Goal: Manage account settings

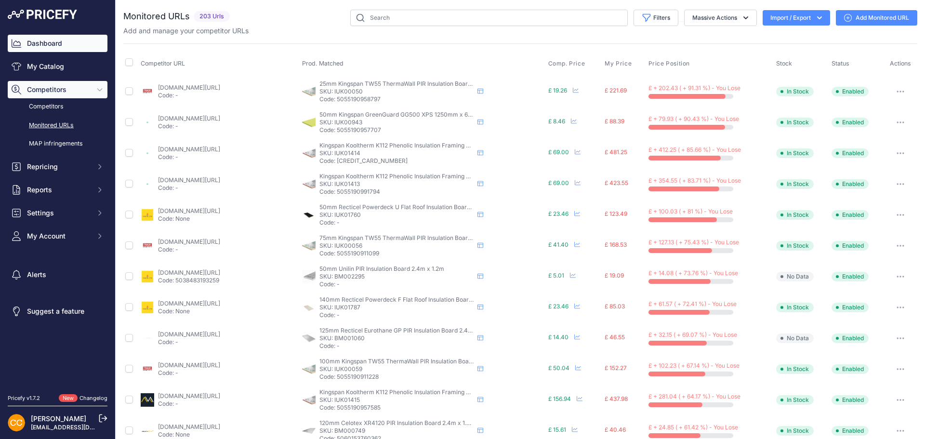
click at [57, 47] on link "Dashboard" at bounding box center [58, 43] width 100 height 17
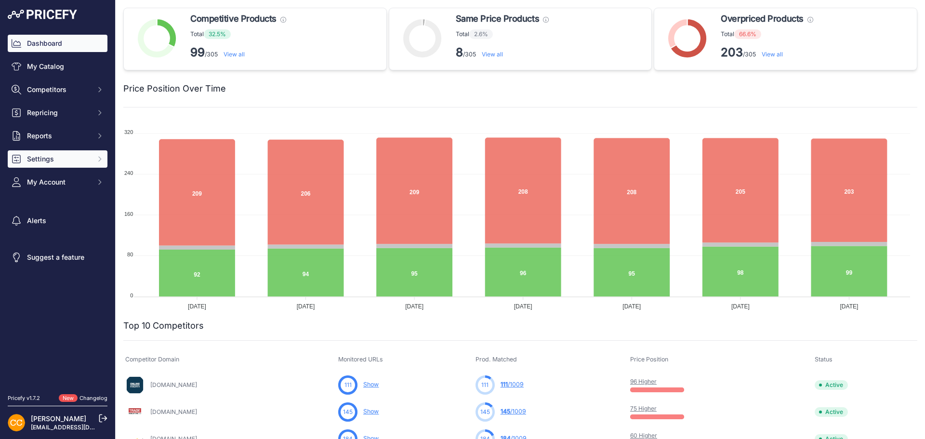
click at [61, 156] on span "Settings" at bounding box center [58, 159] width 63 height 10
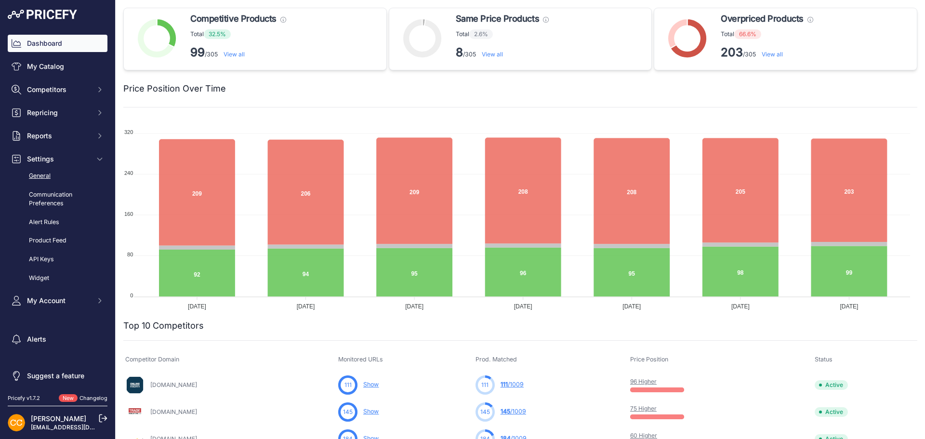
click at [39, 172] on link "General" at bounding box center [58, 176] width 100 height 17
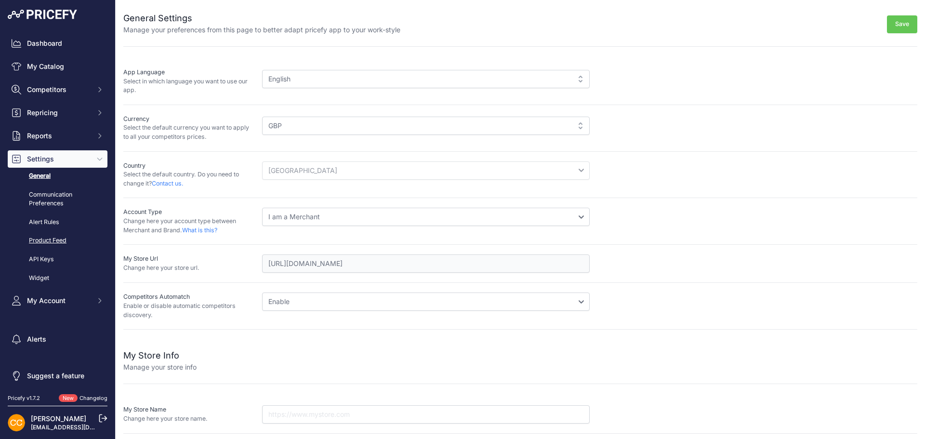
click at [46, 240] on link "Product Feed" at bounding box center [58, 240] width 100 height 17
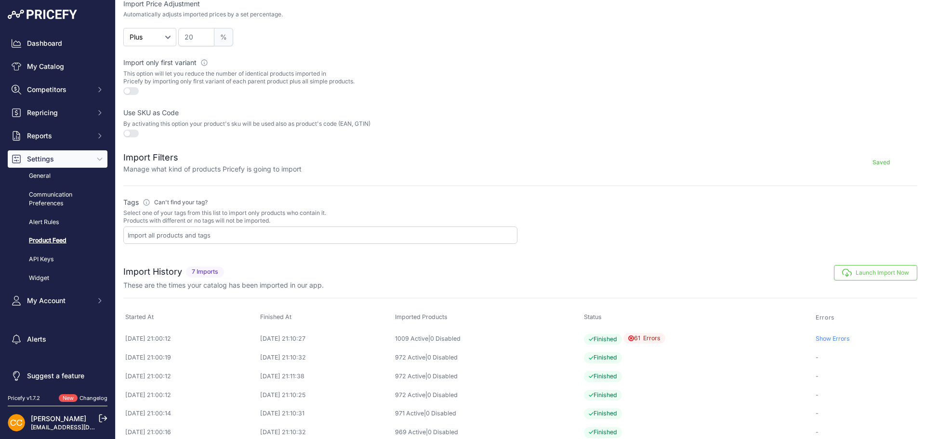
scroll to position [272, 0]
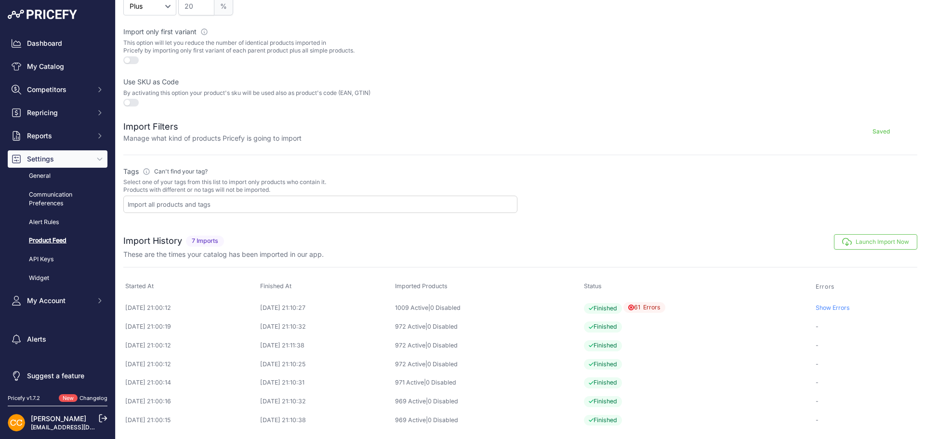
click at [831, 307] on link "Show Errors" at bounding box center [833, 307] width 34 height 7
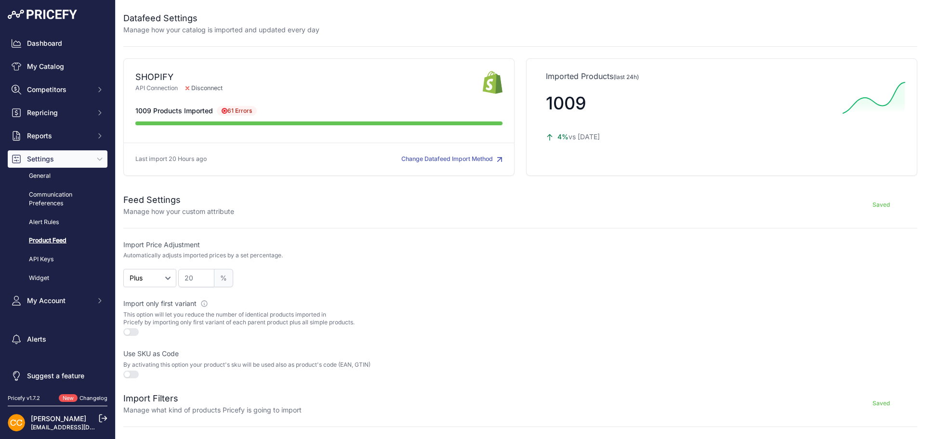
click at [467, 157] on button "Change Datafeed Import Method" at bounding box center [451, 159] width 101 height 9
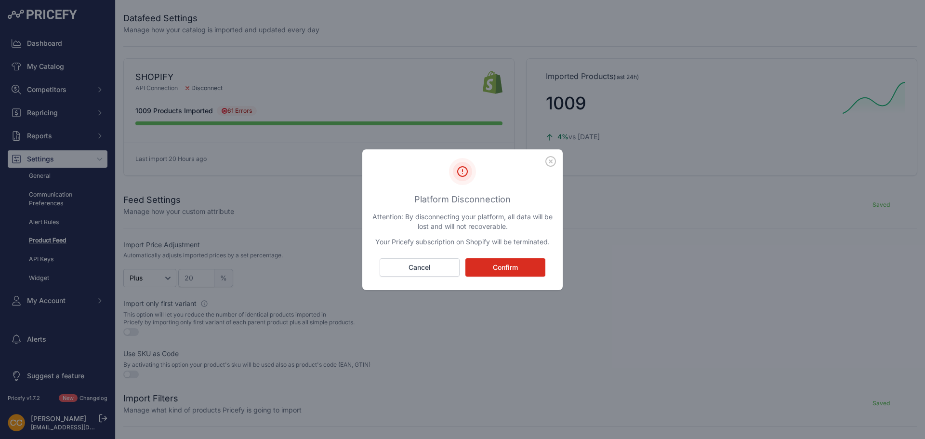
click at [550, 160] on icon "button" at bounding box center [550, 161] width 11 height 11
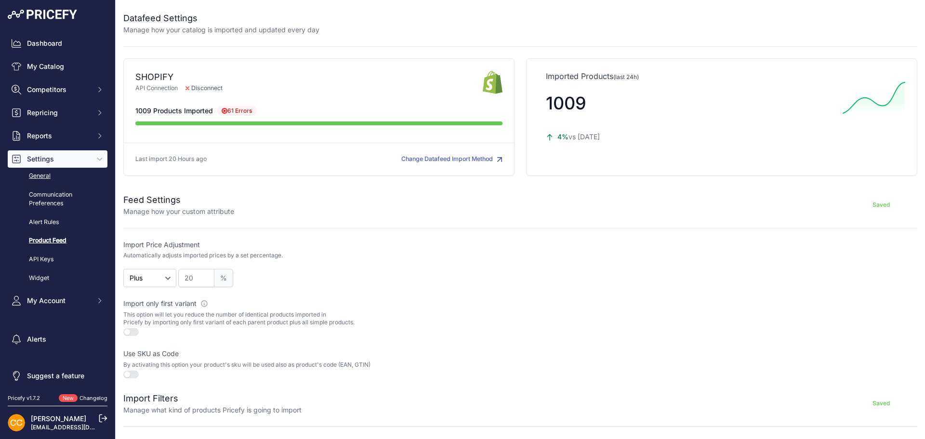
click at [31, 174] on link "General" at bounding box center [58, 176] width 100 height 17
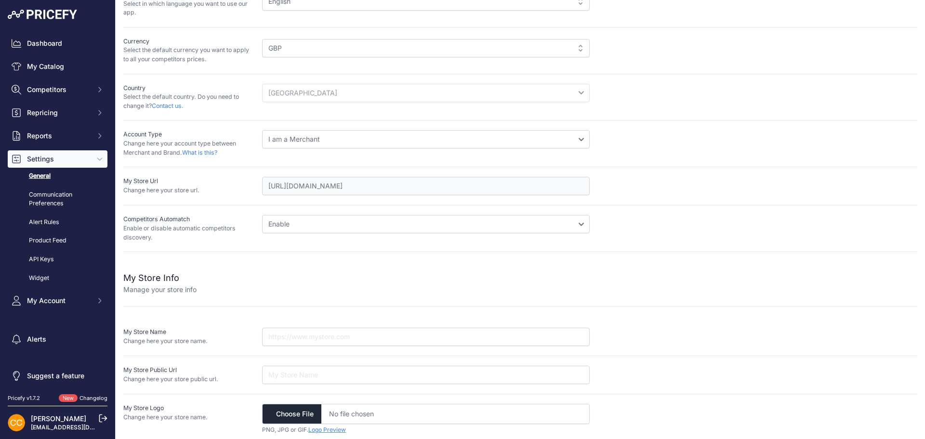
scroll to position [82, 0]
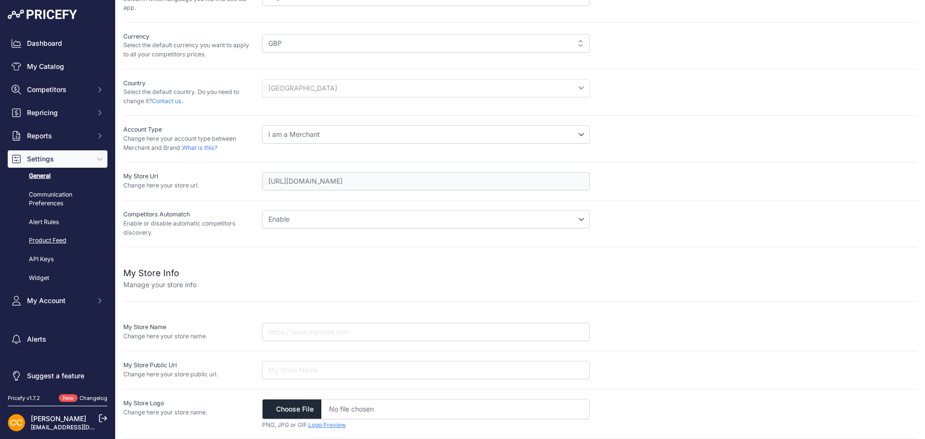
click at [38, 235] on link "Product Feed" at bounding box center [58, 240] width 100 height 17
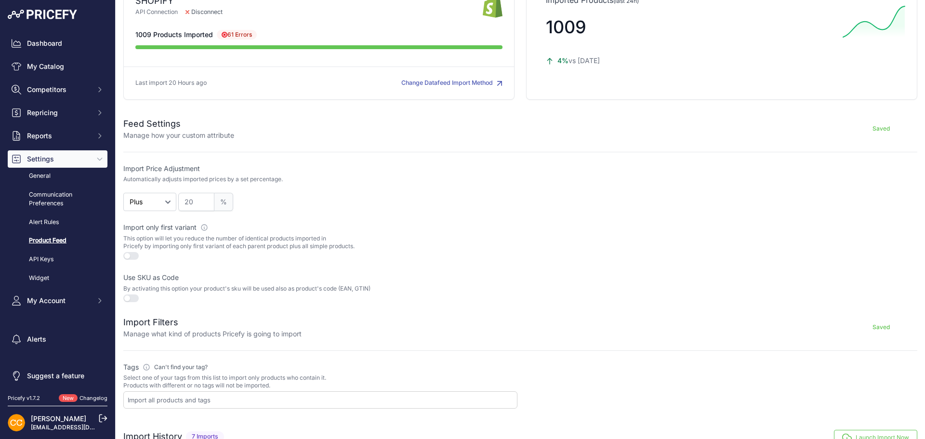
scroll to position [272, 0]
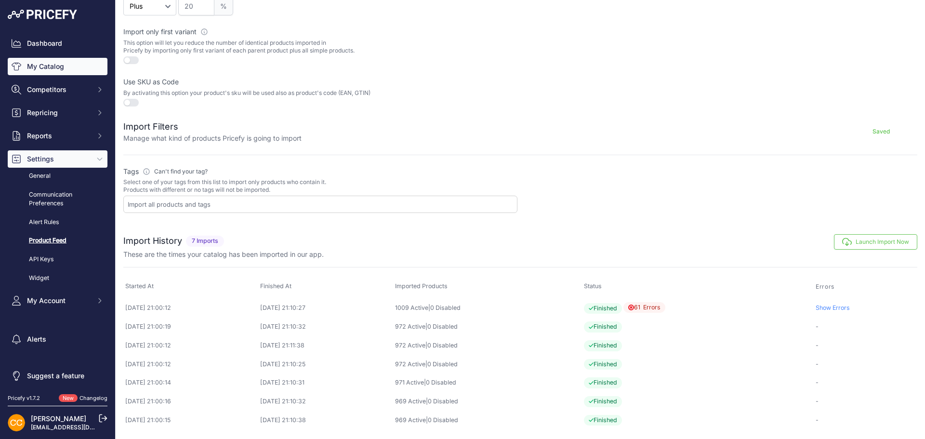
click at [53, 68] on link "My Catalog" at bounding box center [58, 66] width 100 height 17
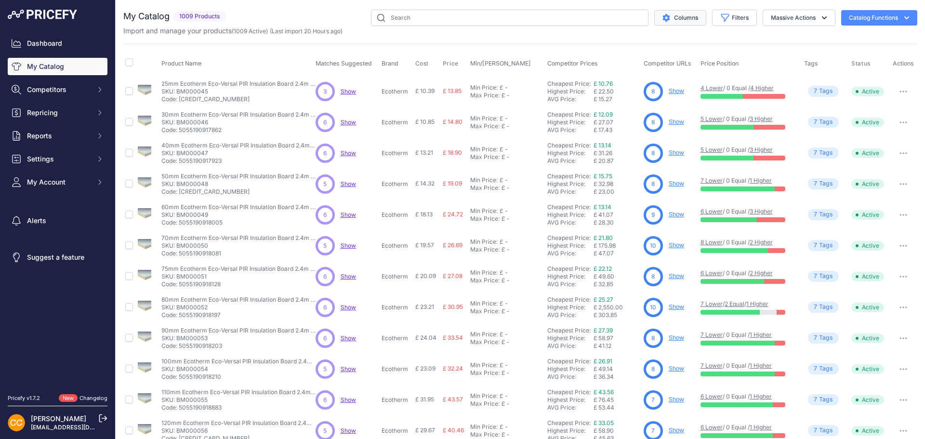
click at [662, 16] on icon "$type" at bounding box center [665, 18] width 7 height 8
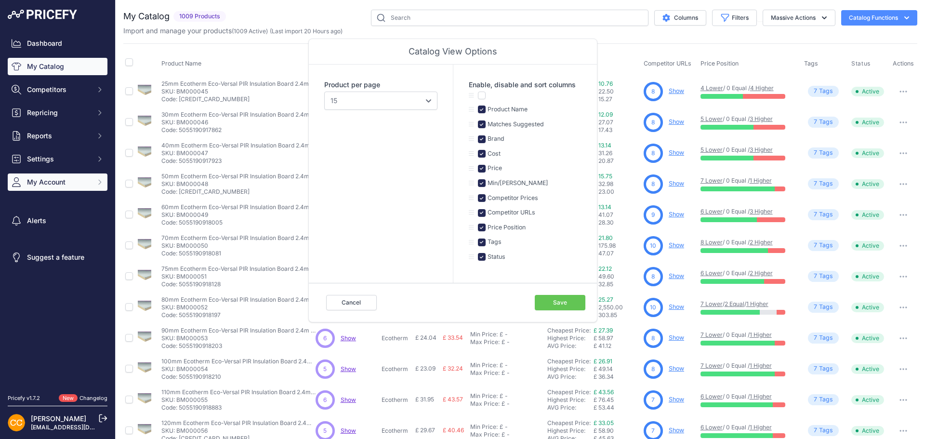
click at [62, 183] on span "My Account" at bounding box center [58, 182] width 63 height 10
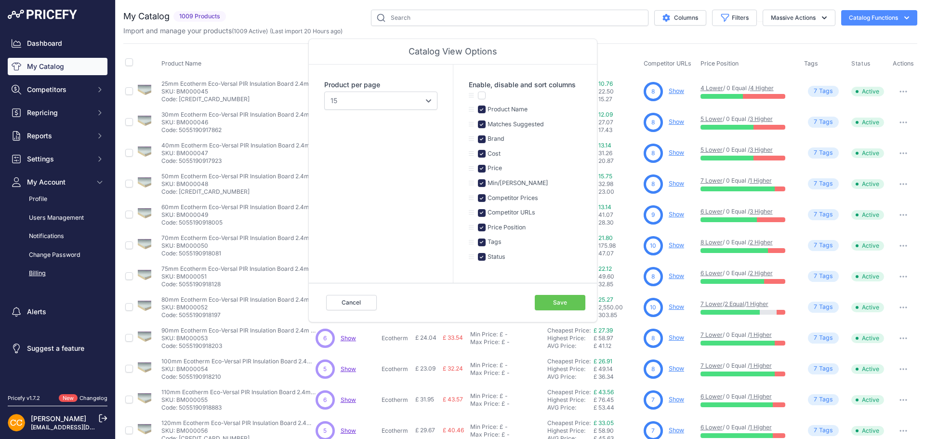
click at [39, 268] on link "Billing" at bounding box center [58, 273] width 100 height 17
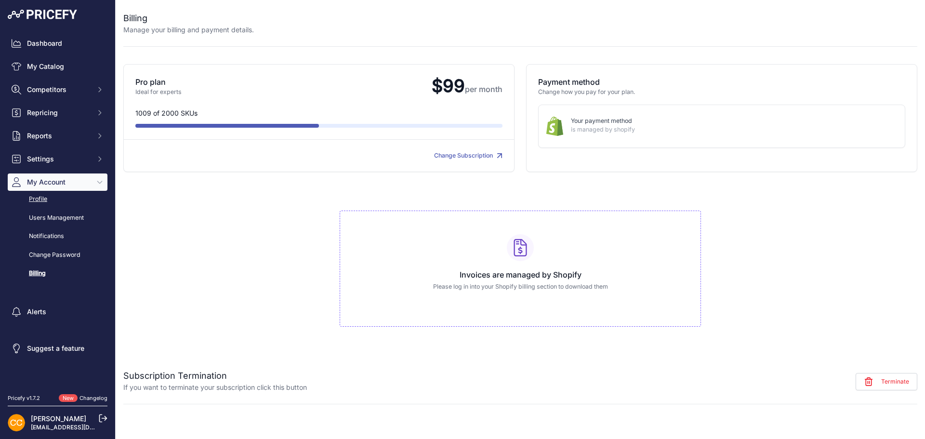
click at [42, 197] on link "Profile" at bounding box center [58, 199] width 100 height 17
